Goal: Transaction & Acquisition: Purchase product/service

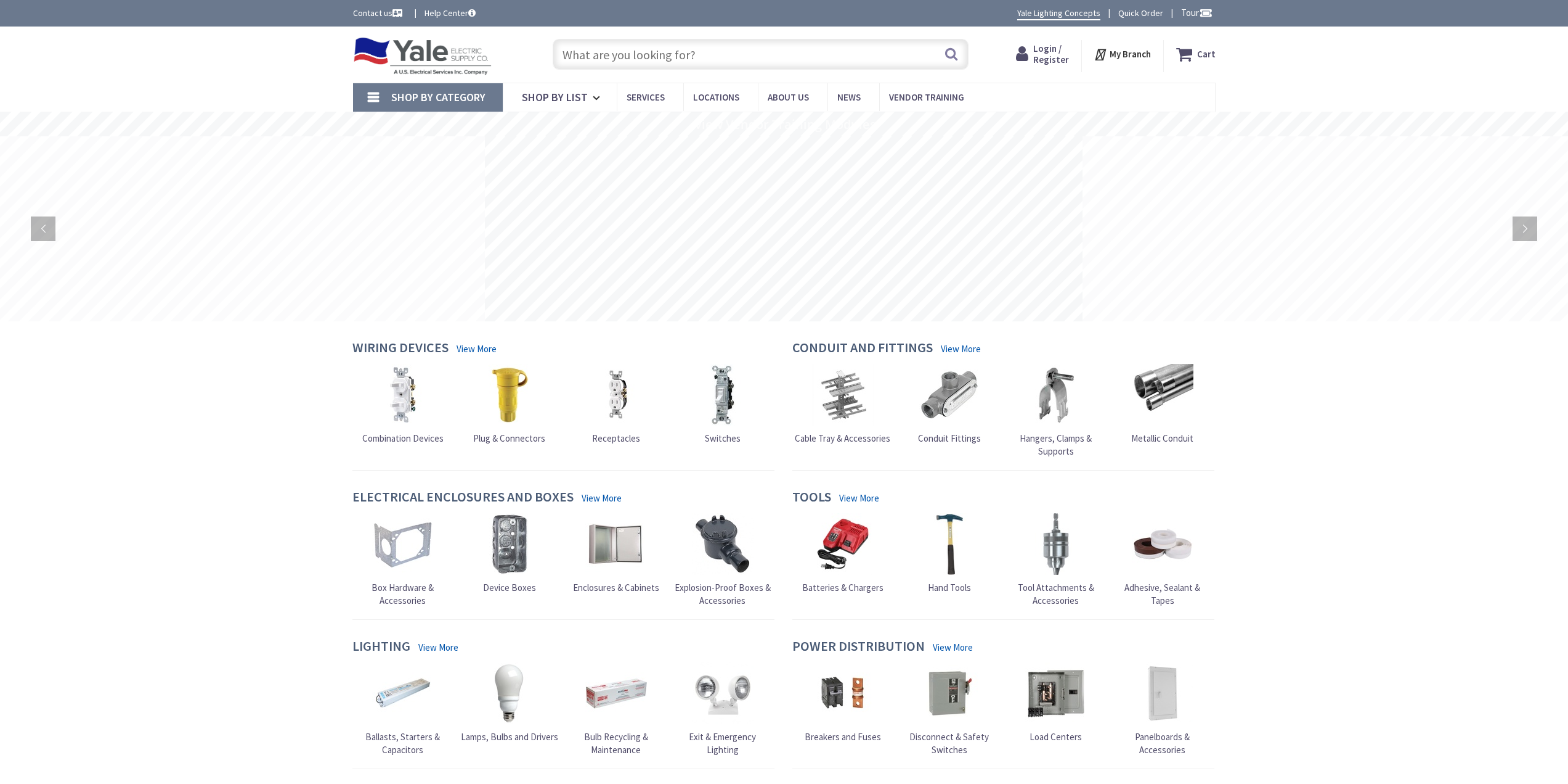
click at [694, 55] on input "text" at bounding box center [760, 54] width 416 height 31
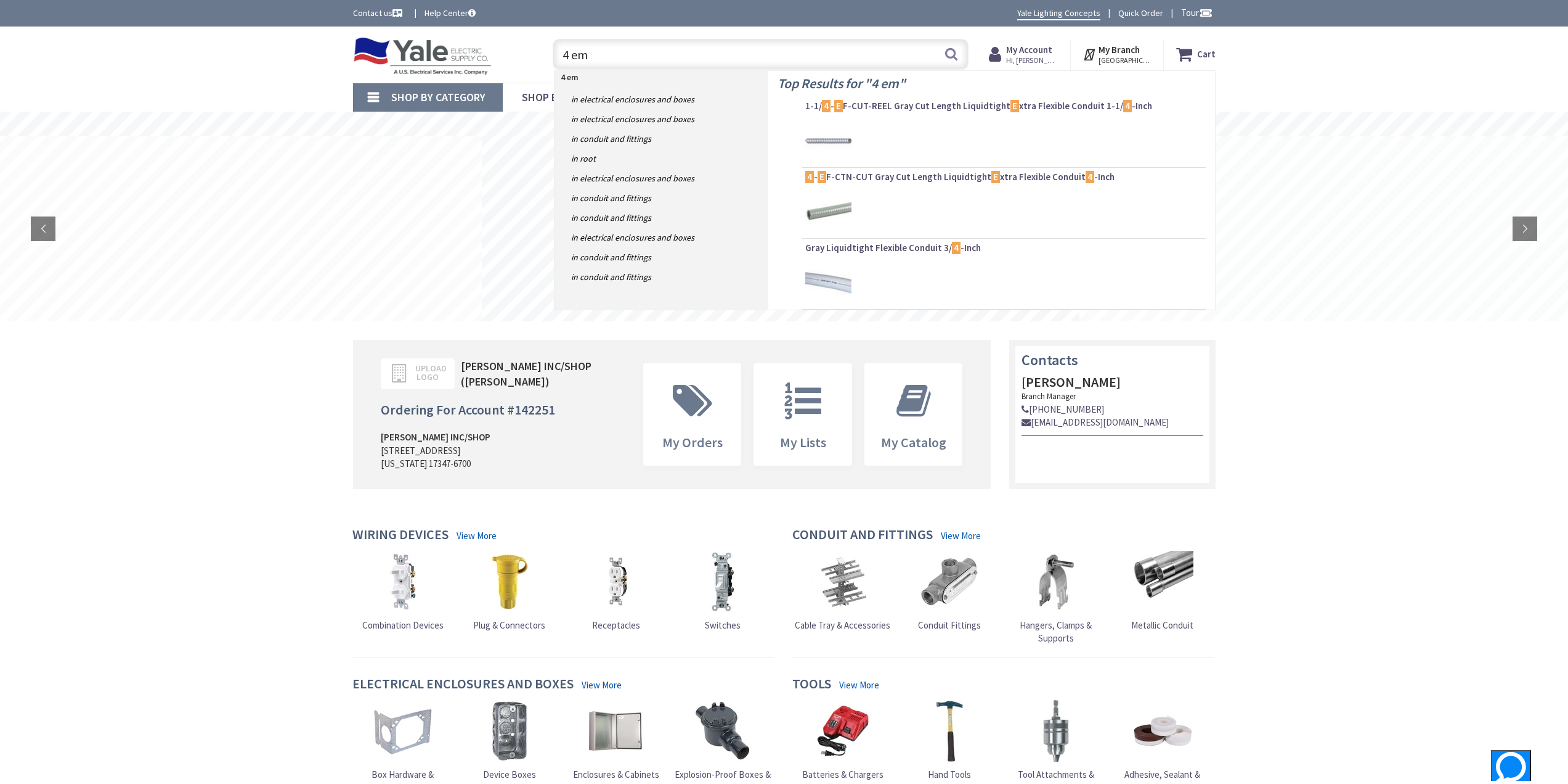
type input "4 emt"
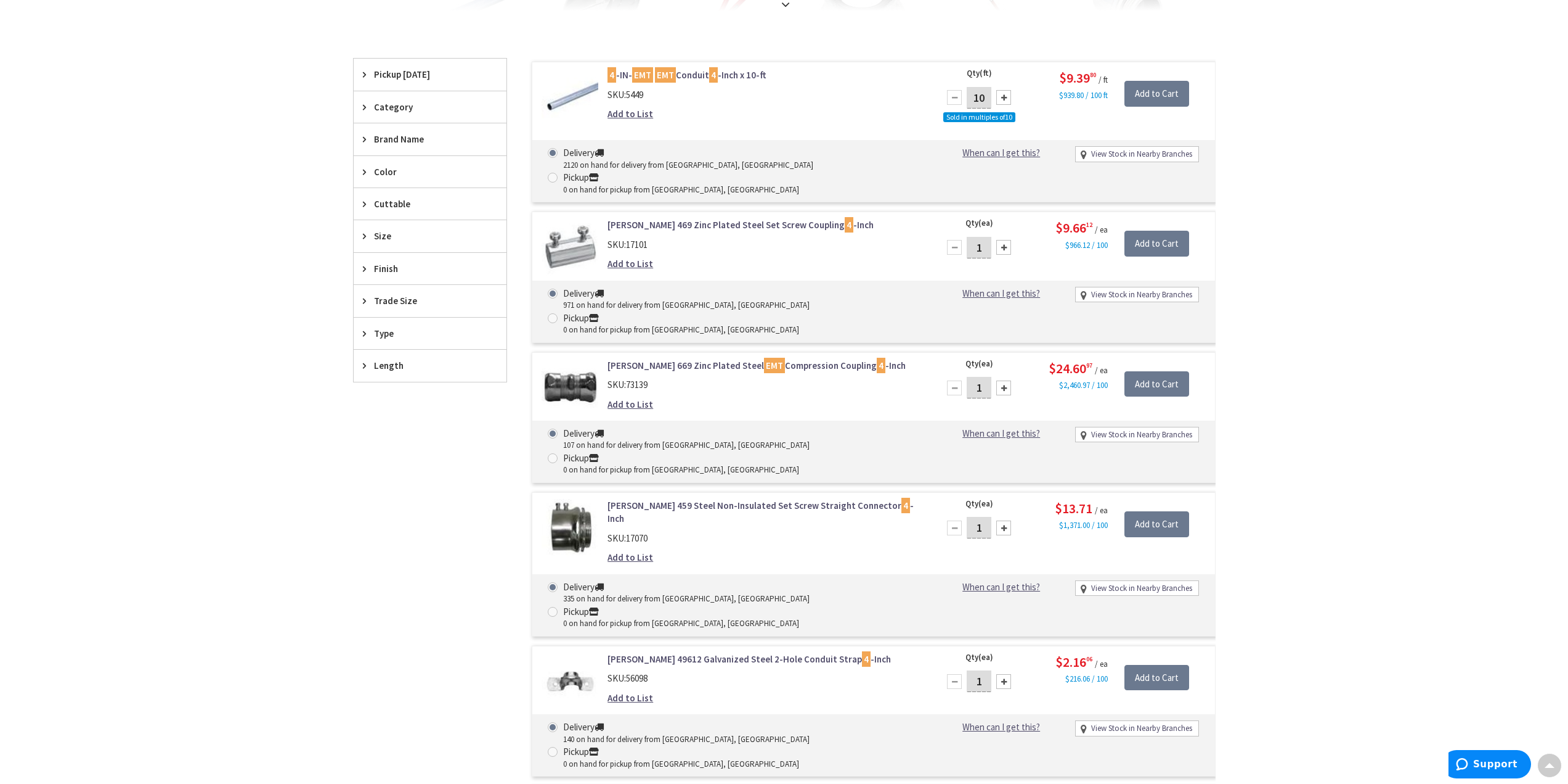
scroll to position [185, 0]
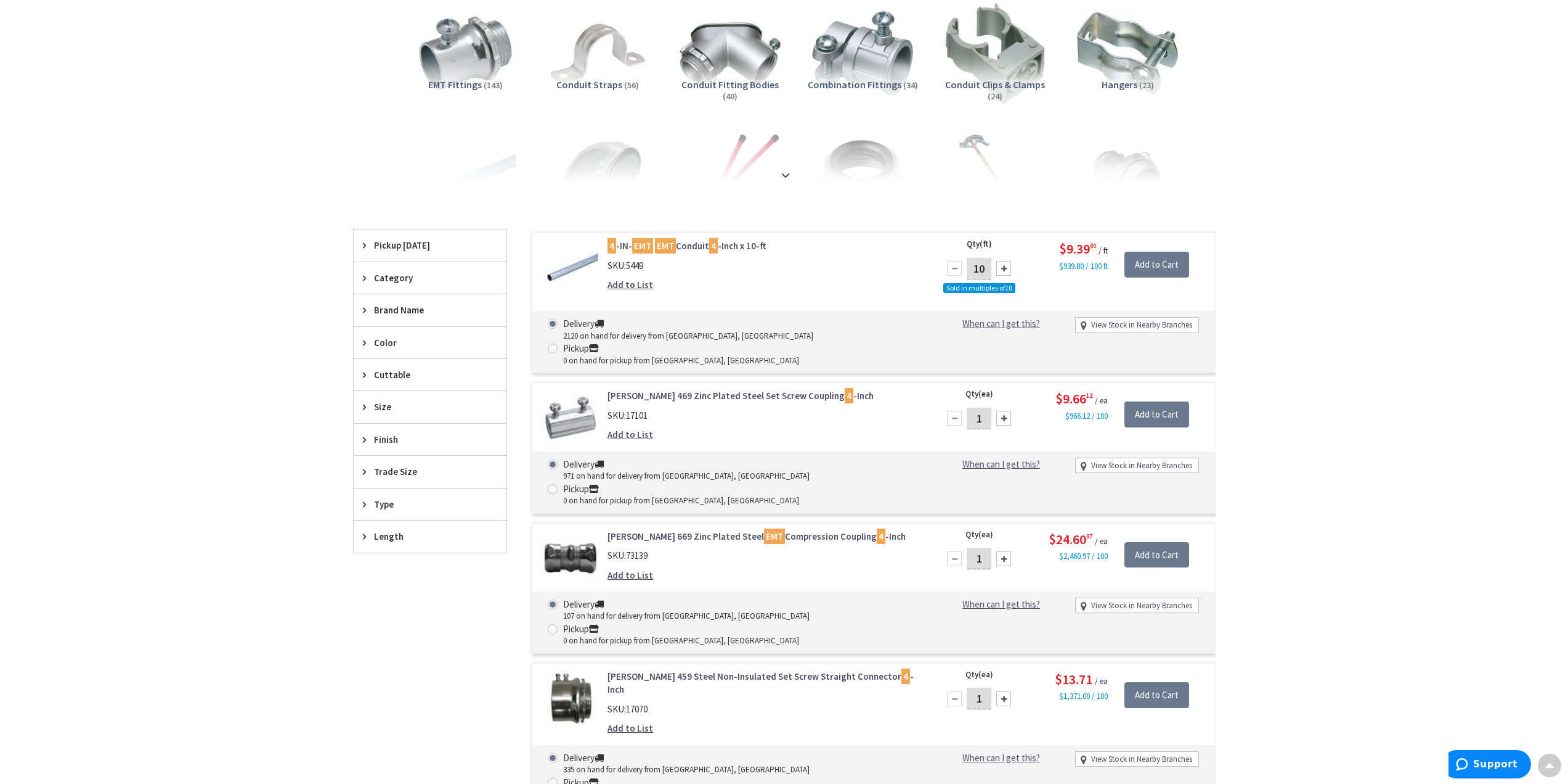
click at [361, 310] on div "Brand Name" at bounding box center [430, 309] width 153 height 31
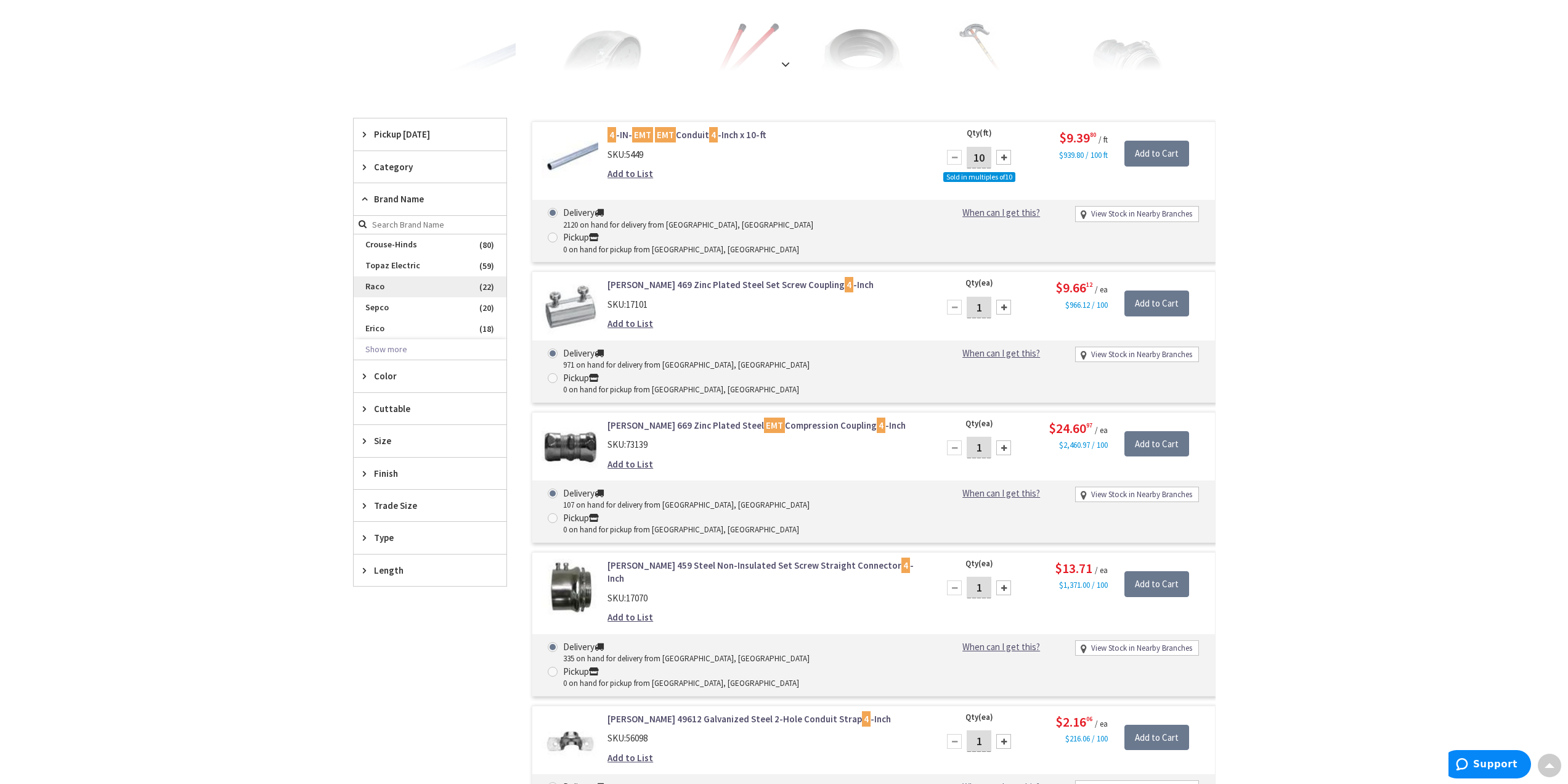
scroll to position [308, 0]
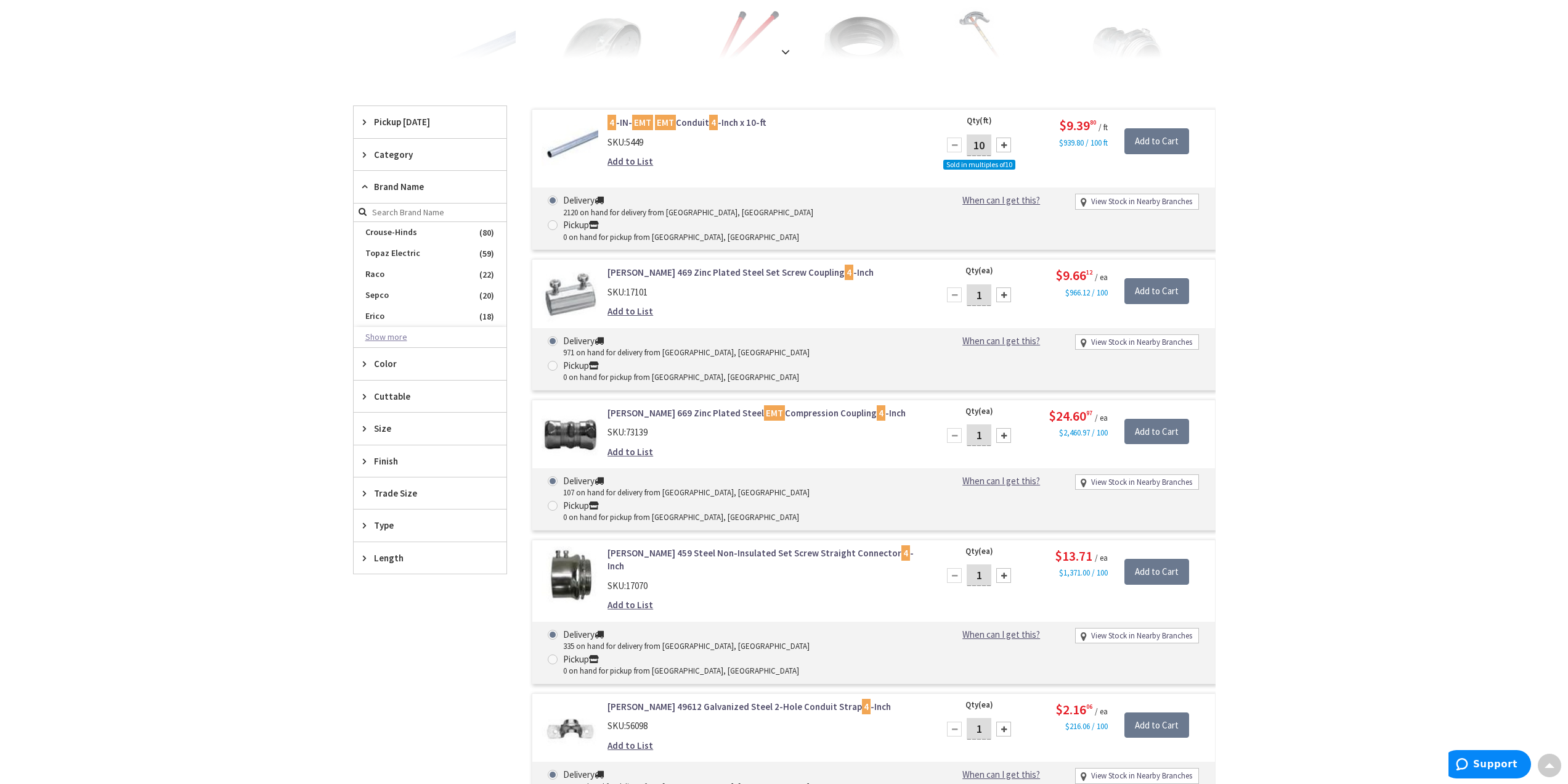
click at [385, 335] on button "Show more" at bounding box center [430, 338] width 153 height 21
click at [386, 415] on span "Arlington" at bounding box center [430, 421] width 153 height 21
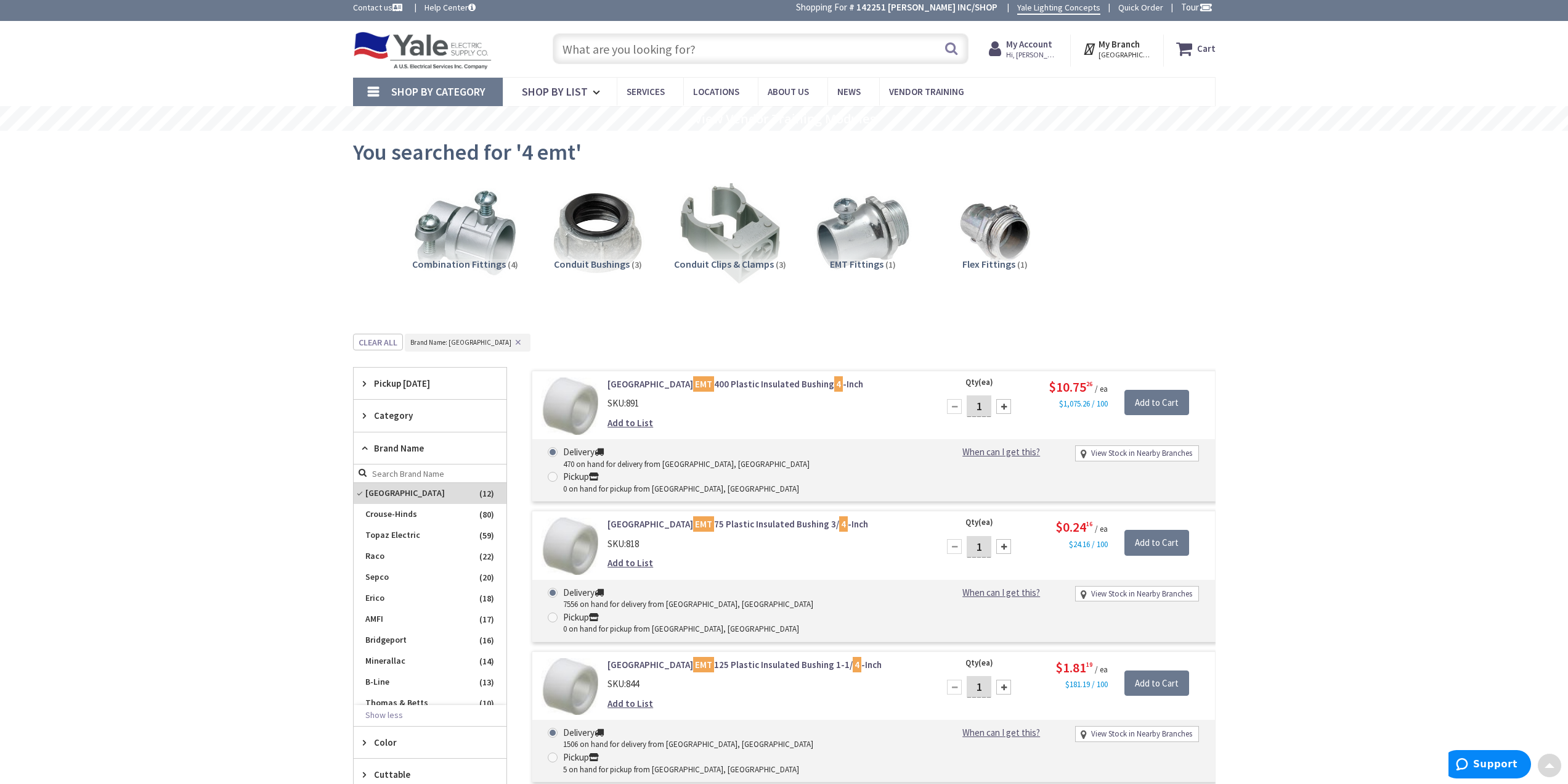
scroll to position [0, 0]
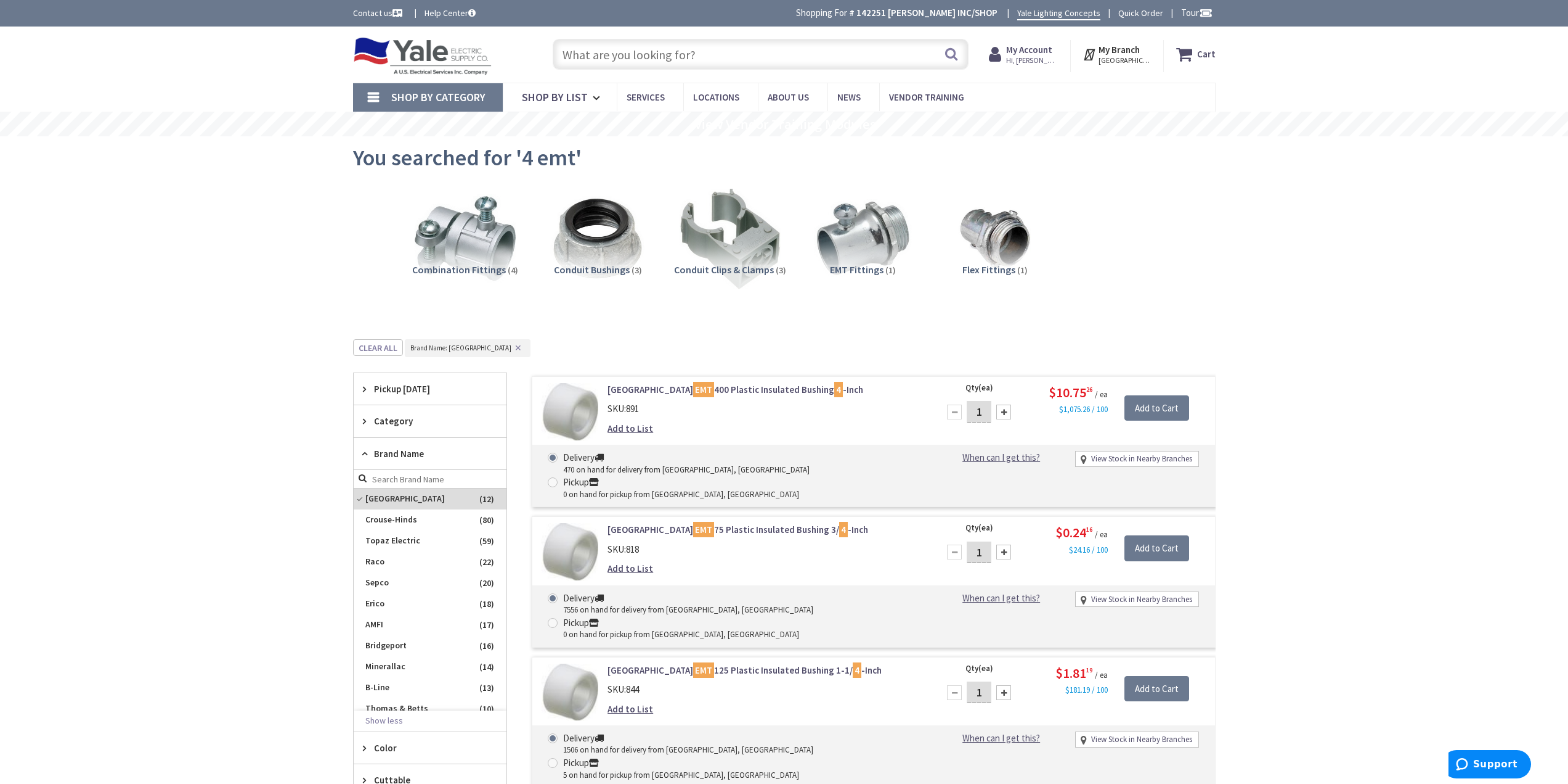
click at [633, 57] on input "text" at bounding box center [760, 54] width 416 height 31
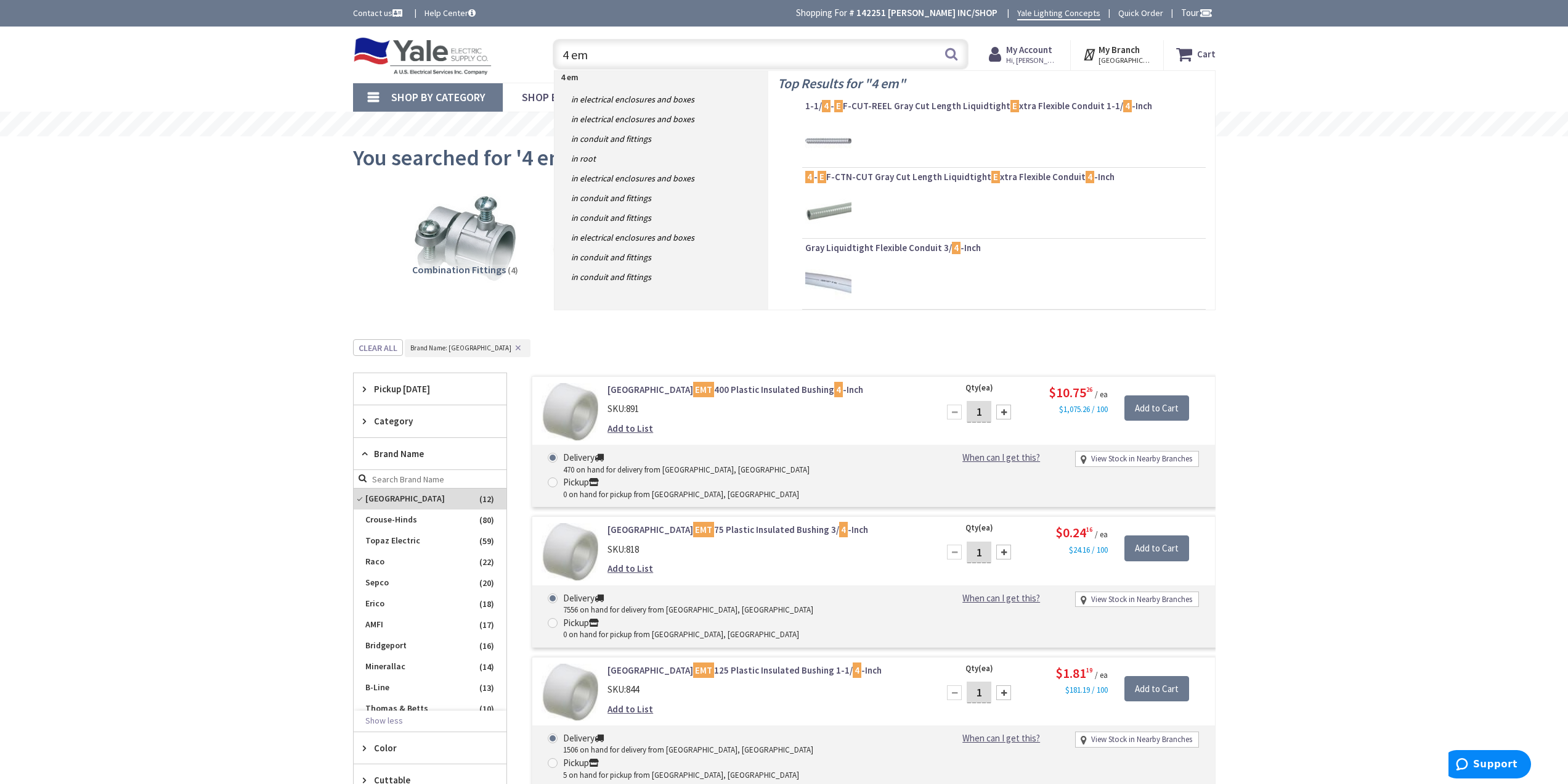
type input "4 emt"
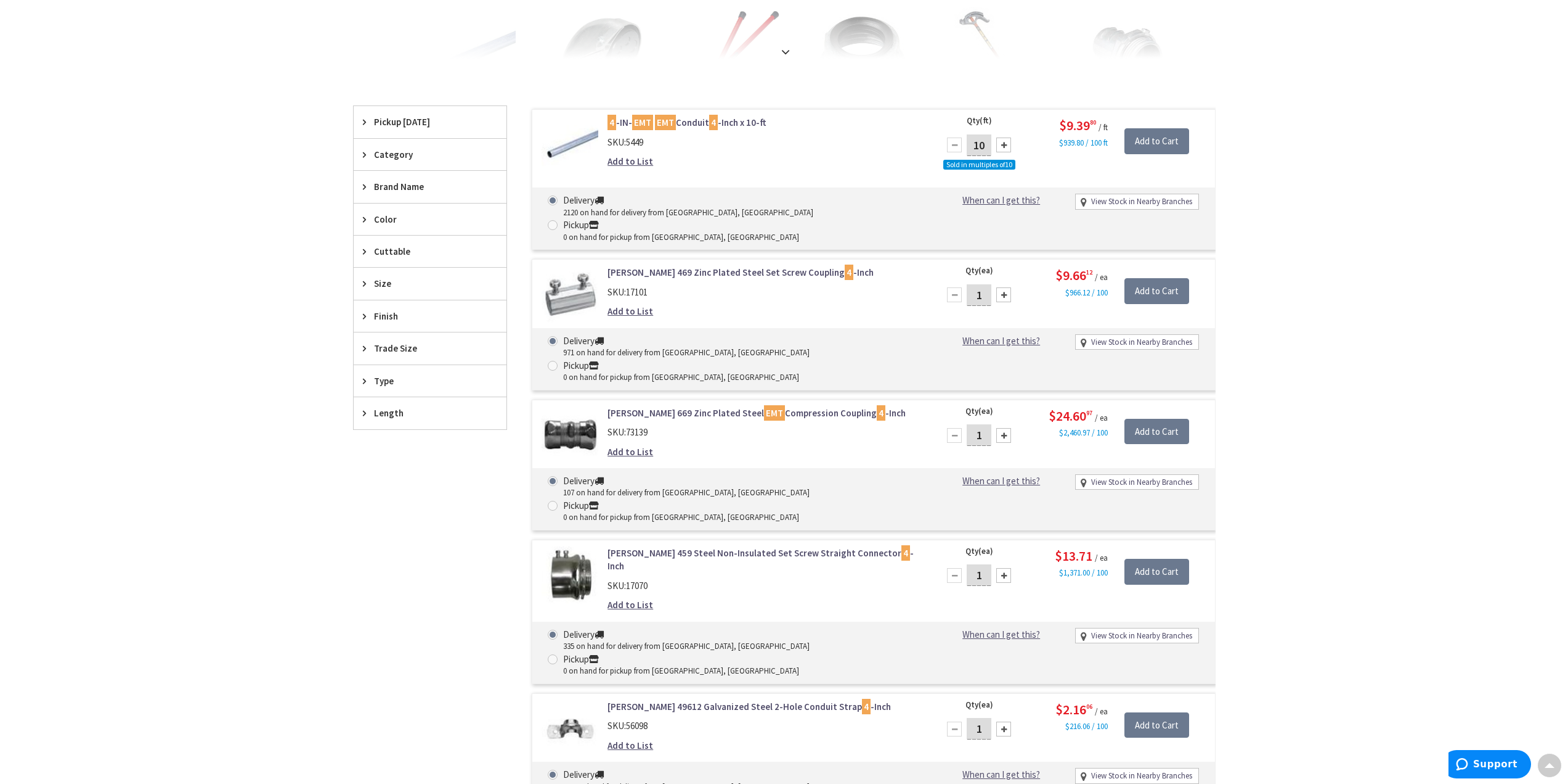
scroll to position [494, 0]
